Goal: Task Accomplishment & Management: Complete application form

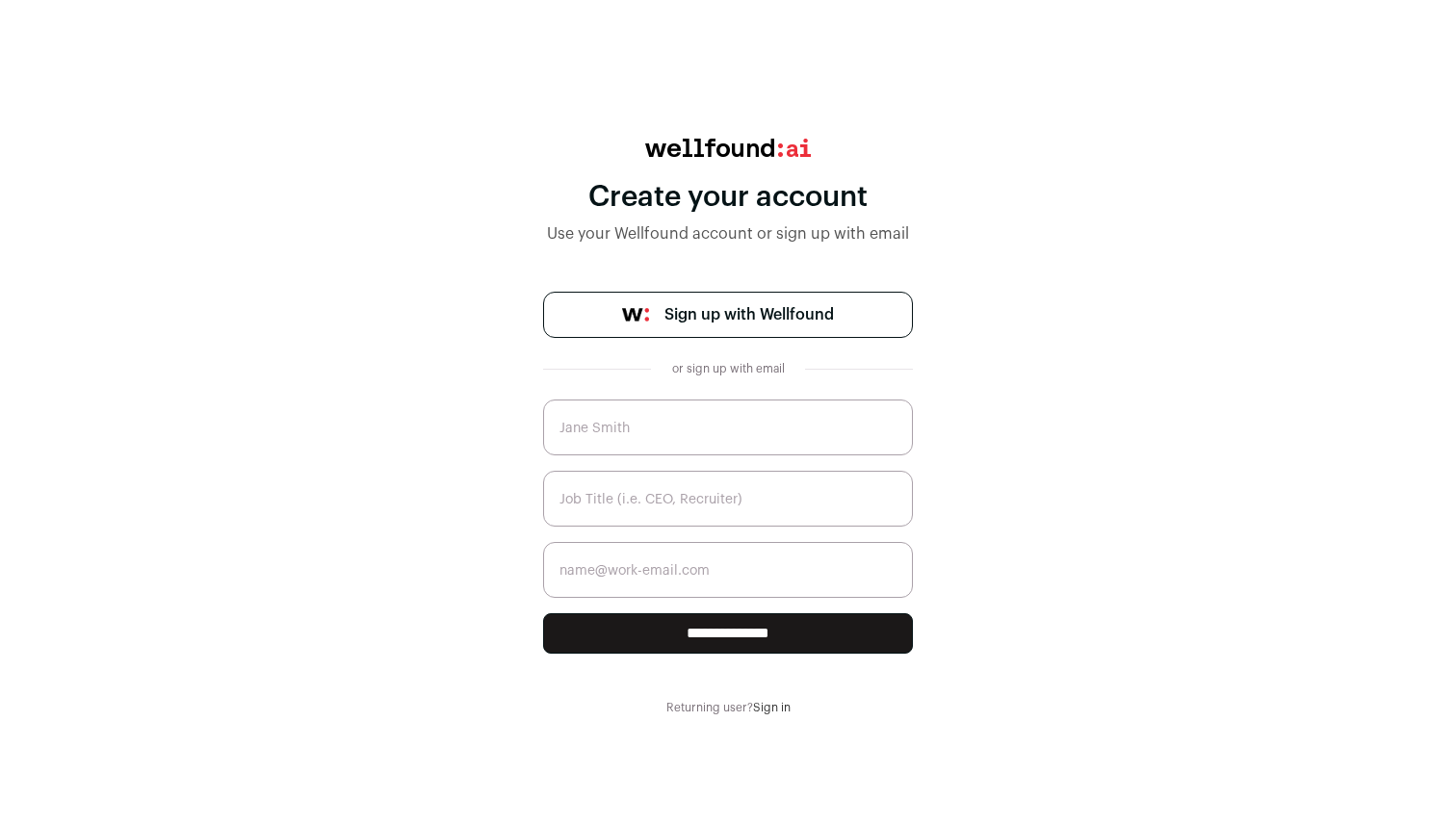
click at [768, 703] on link "Sign in" at bounding box center [771, 708] width 38 height 12
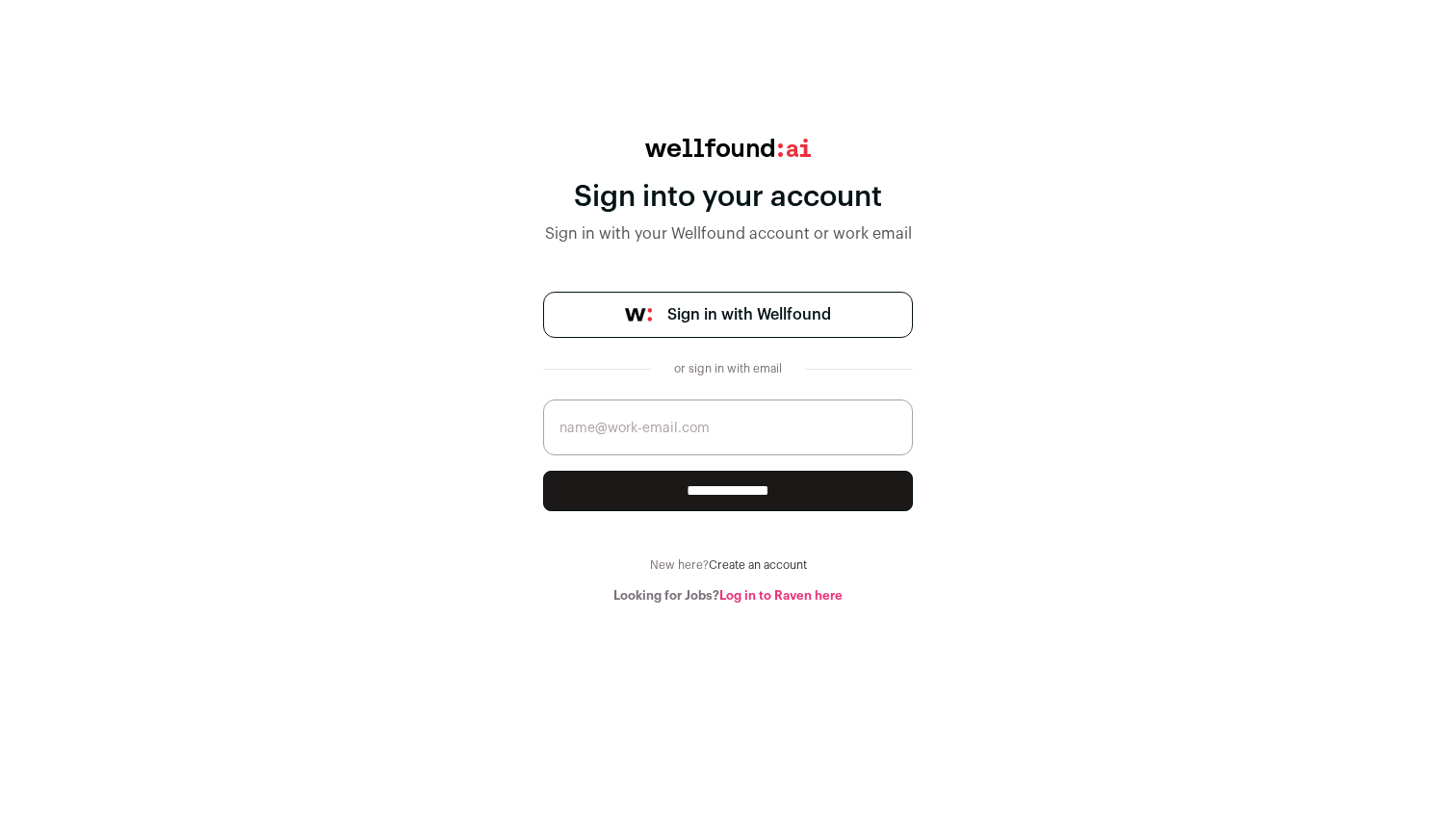
click at [676, 432] on input "email" at bounding box center [728, 428] width 370 height 56
type input "bodranatasha@gmail.com"
click at [712, 490] on input "**********" at bounding box center [728, 492] width 370 height 41
